Goal: Check status

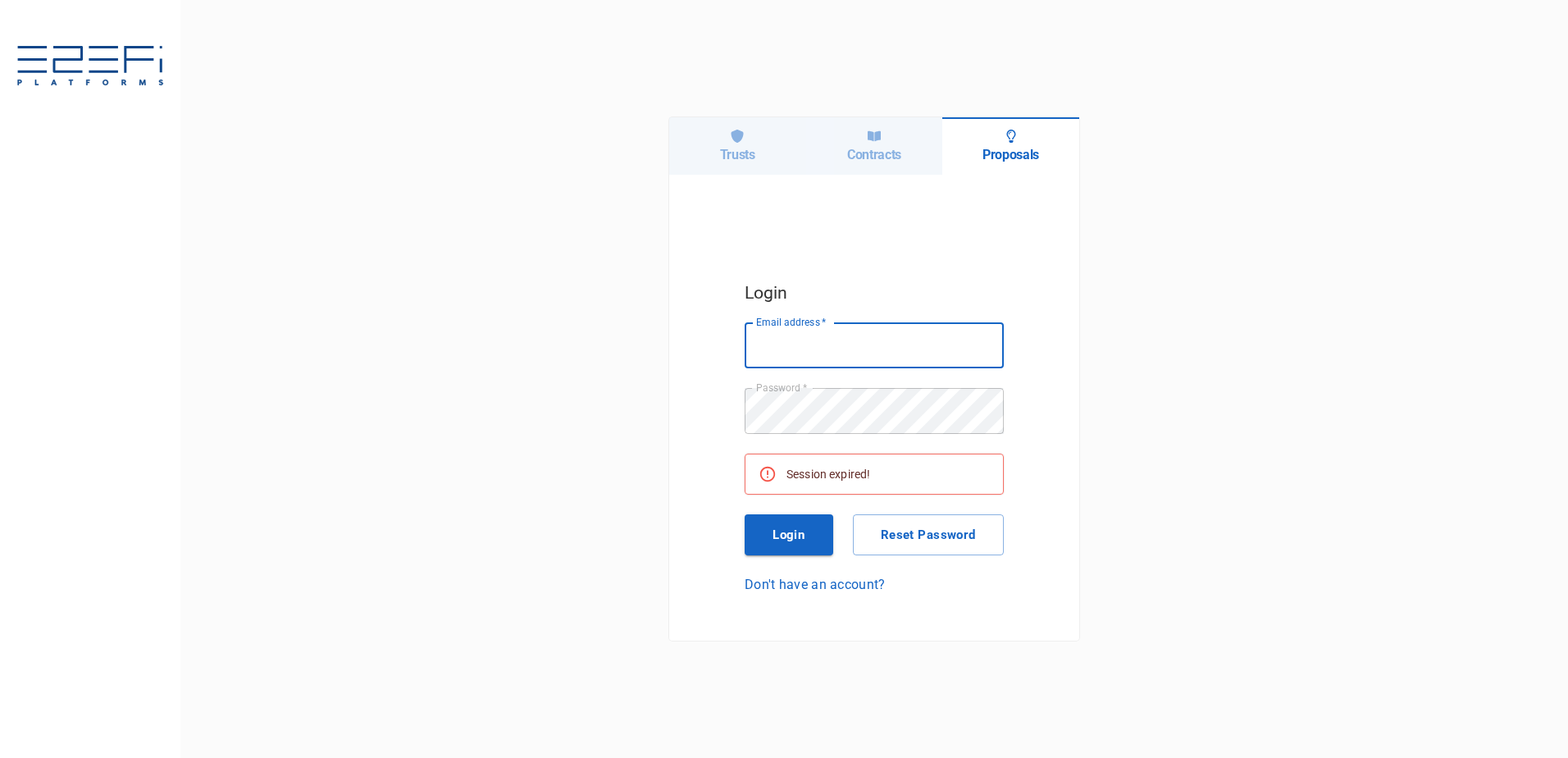
click at [893, 349] on input "Email address   *" at bounding box center [874, 345] width 259 height 46
type input "[PERSON_NAME][EMAIL_ADDRESS][DOMAIN_NAME]"
click at [799, 537] on button "Login" at bounding box center [789, 534] width 89 height 41
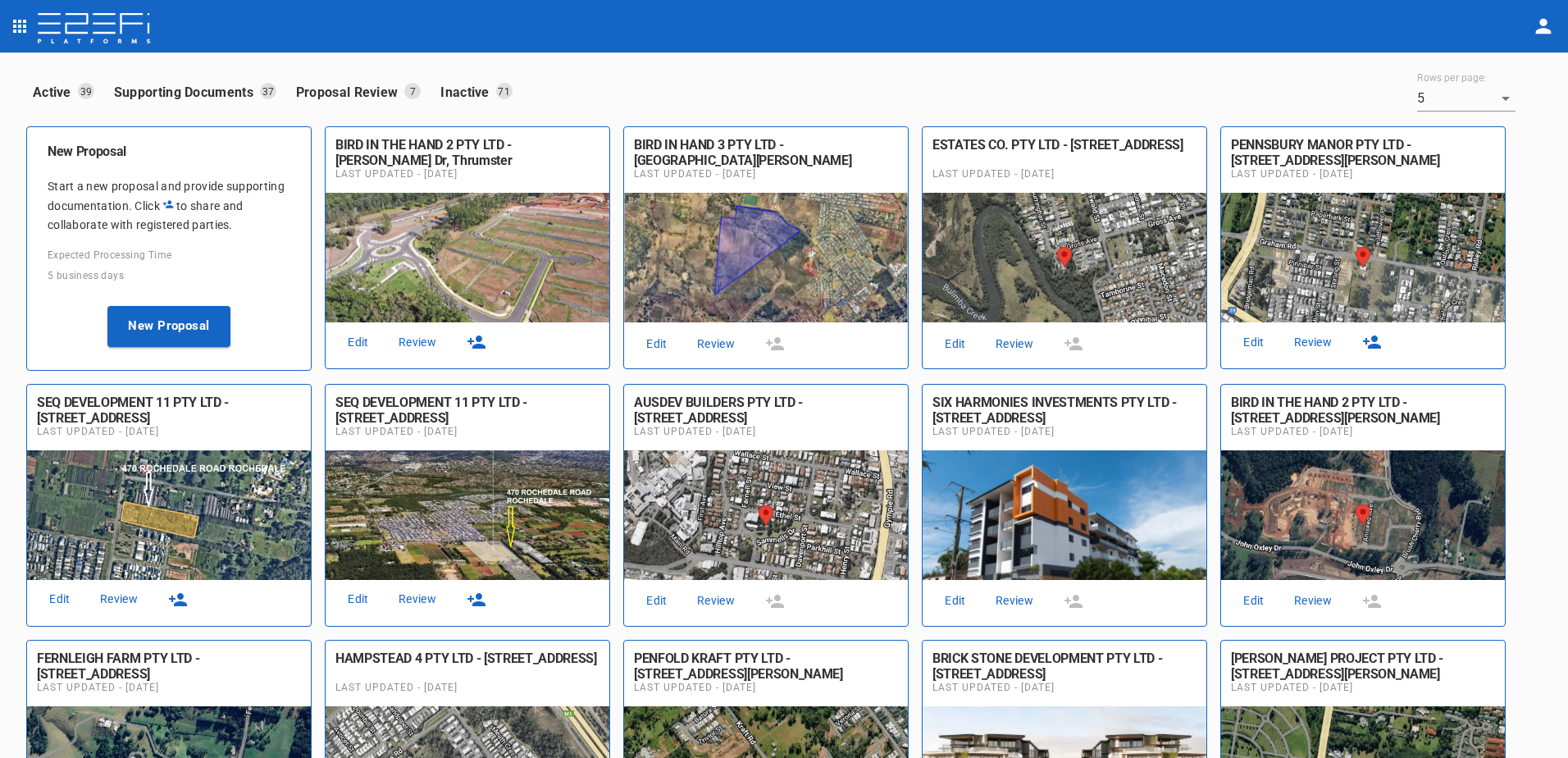
click at [422, 341] on link "Review" at bounding box center [418, 342] width 53 height 22
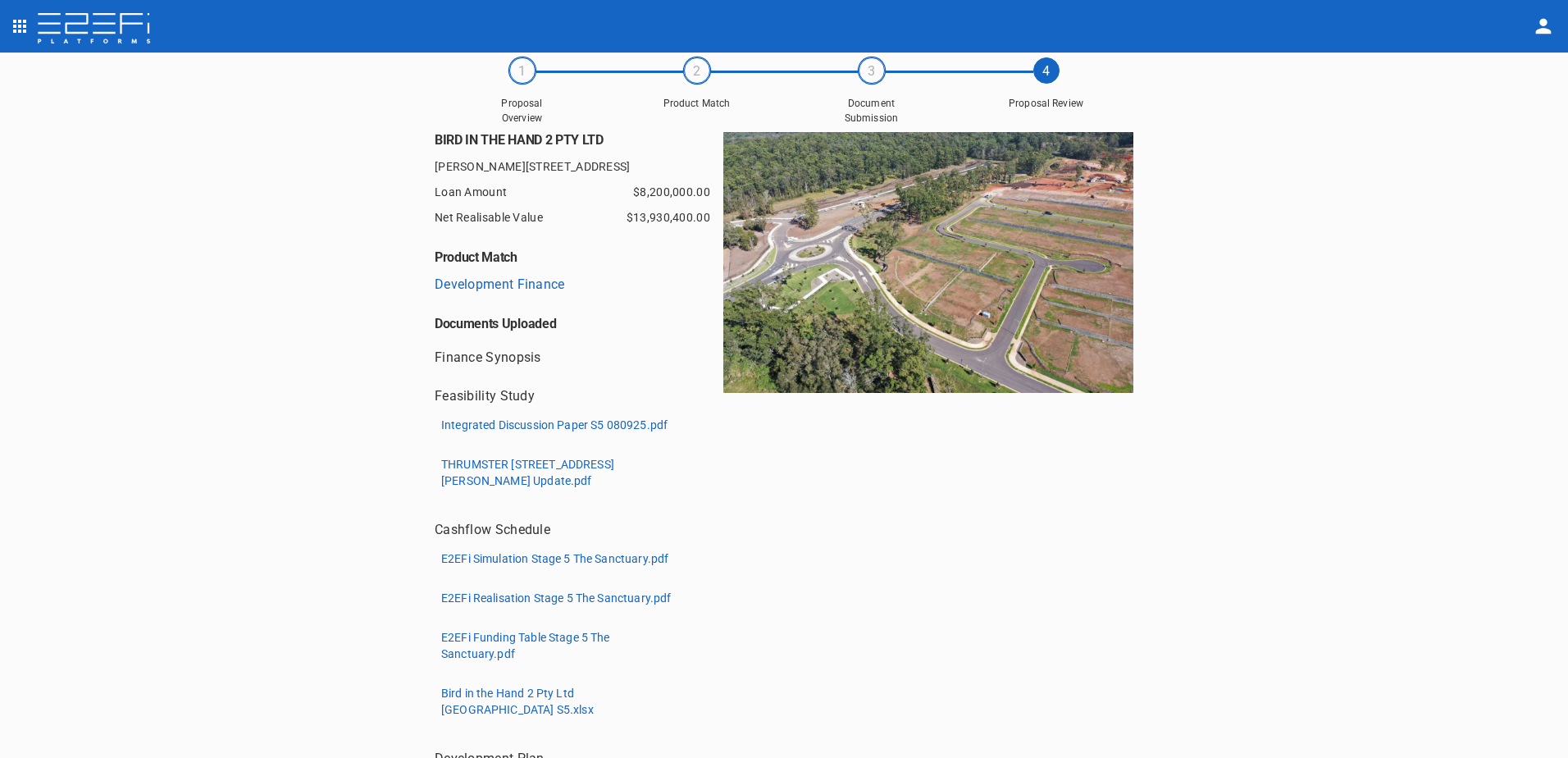
scroll to position [82, 0]
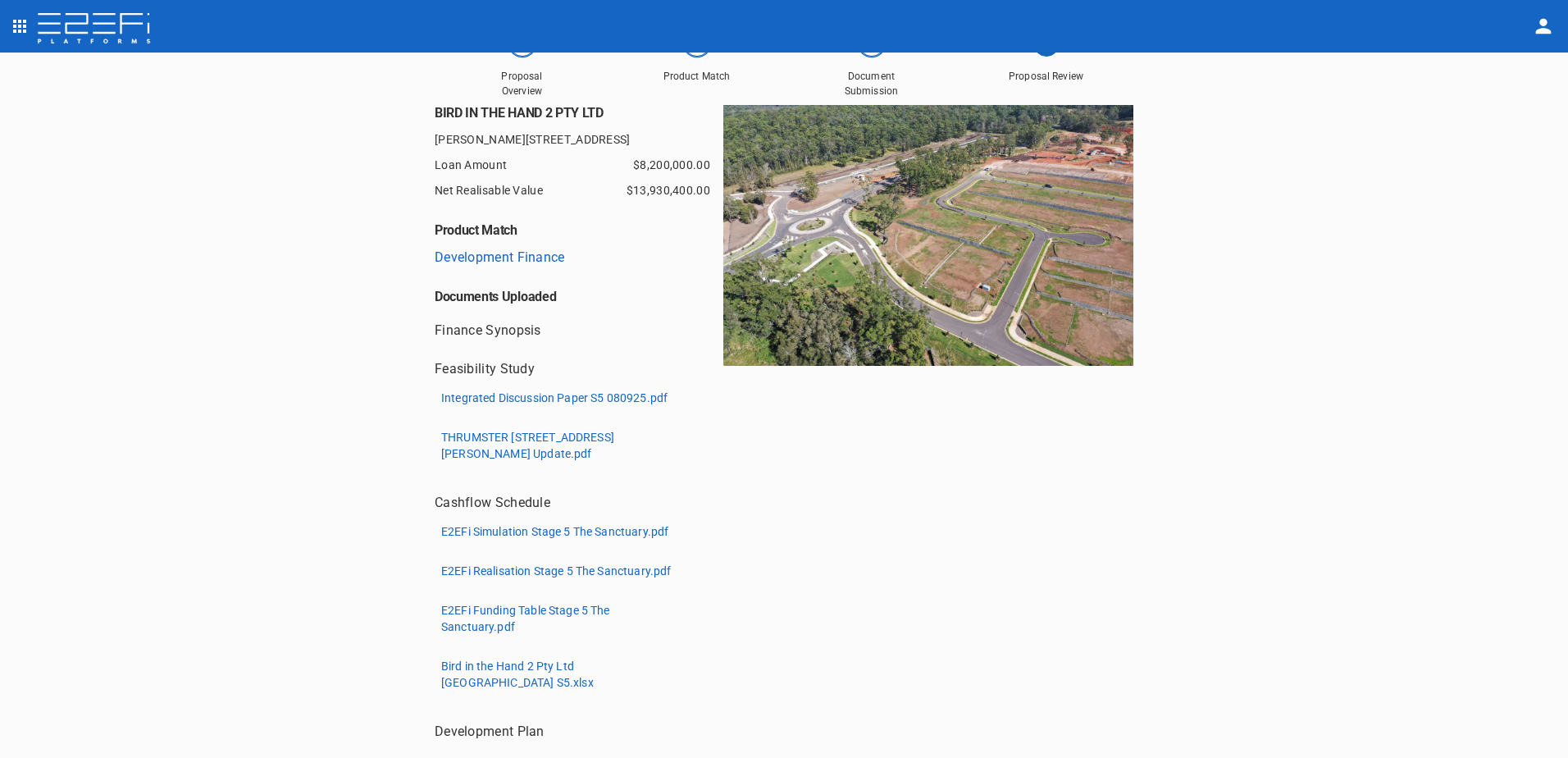
click at [552, 393] on p "Integrated Discussion Paper S5 080925.pdf" at bounding box center [554, 398] width 226 height 16
click at [546, 398] on p "Integrated Discussion Paper S5 080925.pdf" at bounding box center [554, 398] width 226 height 16
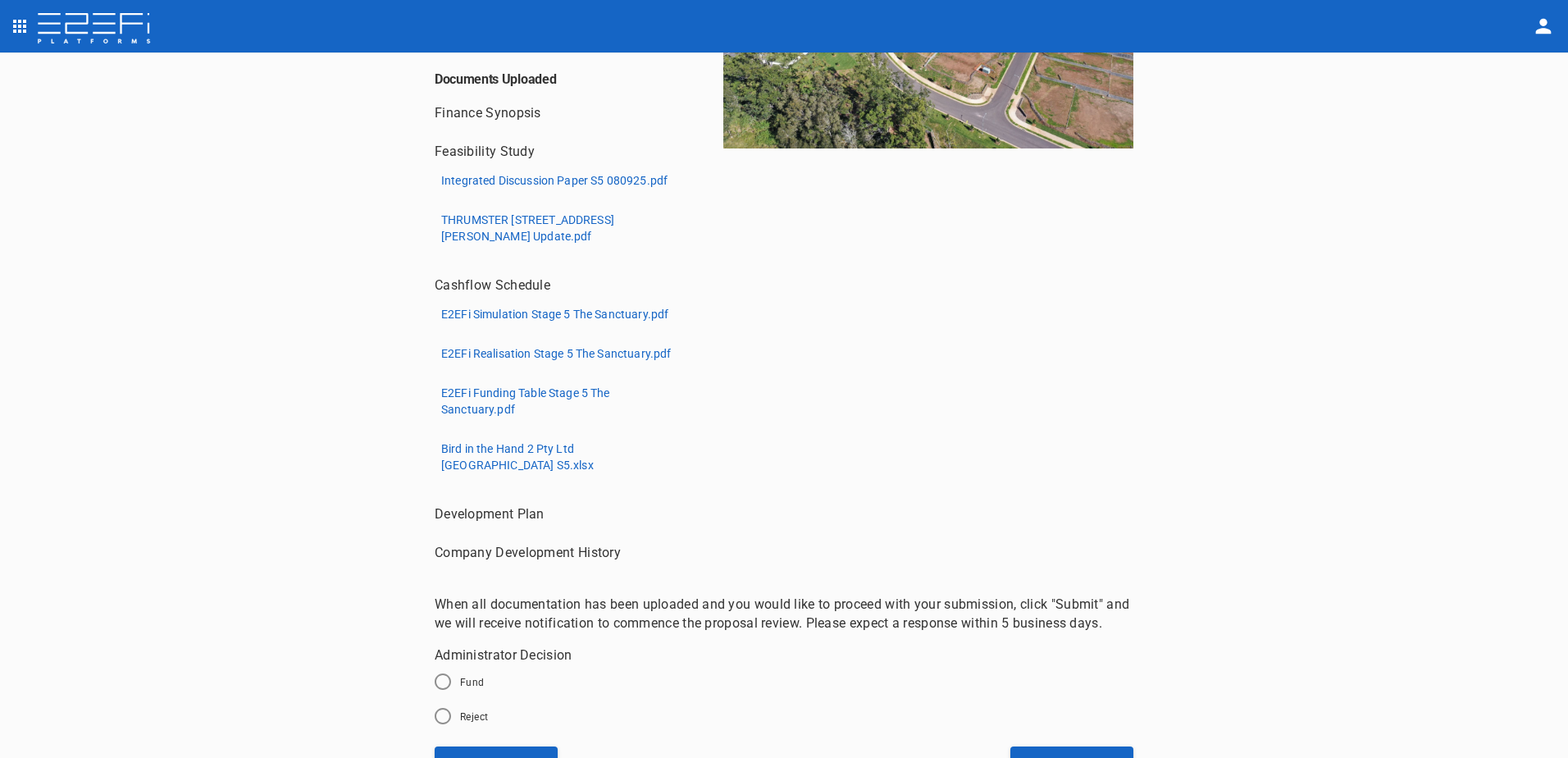
scroll to position [328, 0]
